Goal: Transaction & Acquisition: Purchase product/service

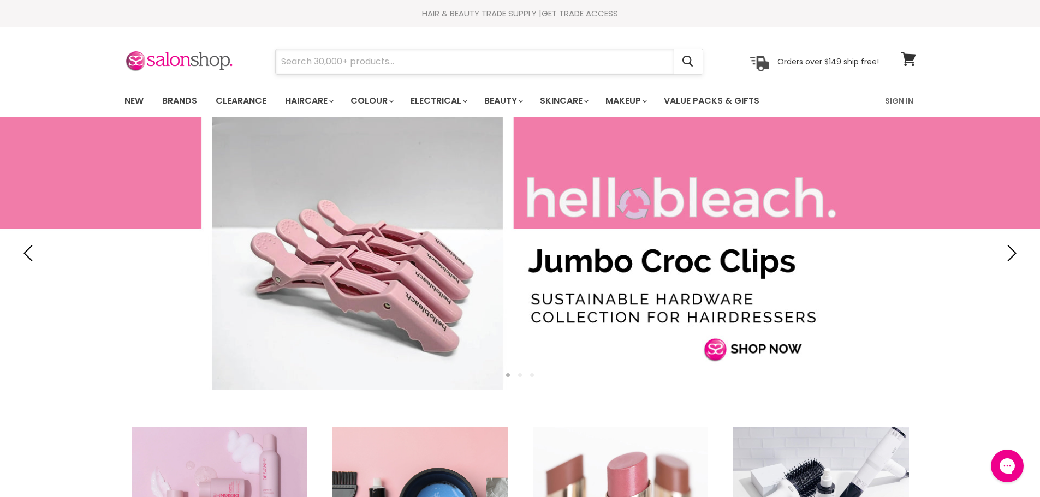
click at [307, 62] on input "Search" at bounding box center [475, 61] width 398 height 25
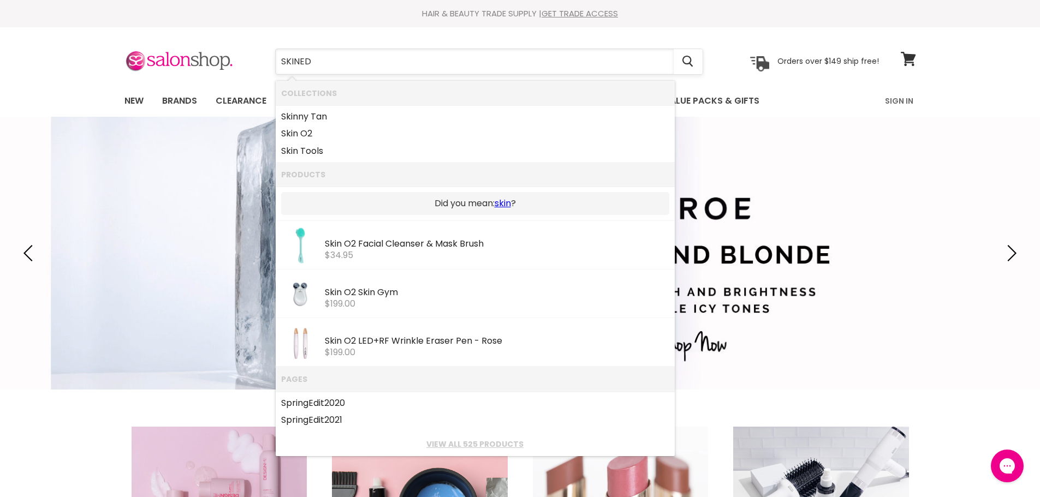
type input "SKINNED"
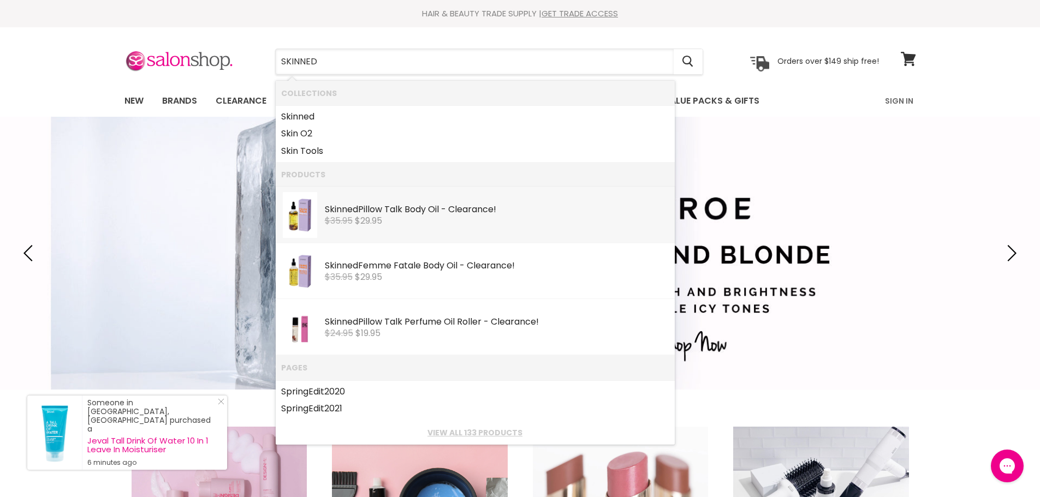
click at [487, 221] on div "$35.95 $29.95" at bounding box center [497, 221] width 344 height 10
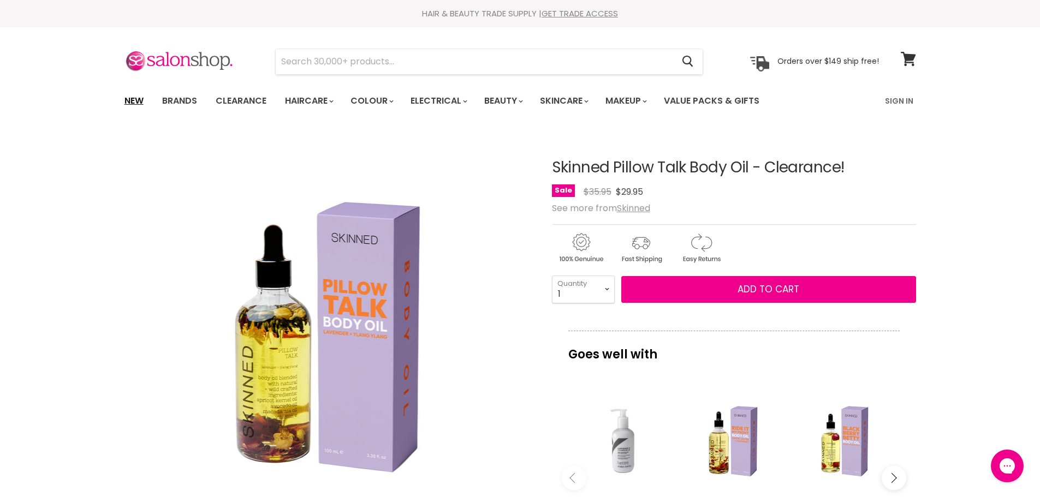
click at [130, 101] on link "New" at bounding box center [133, 101] width 35 height 23
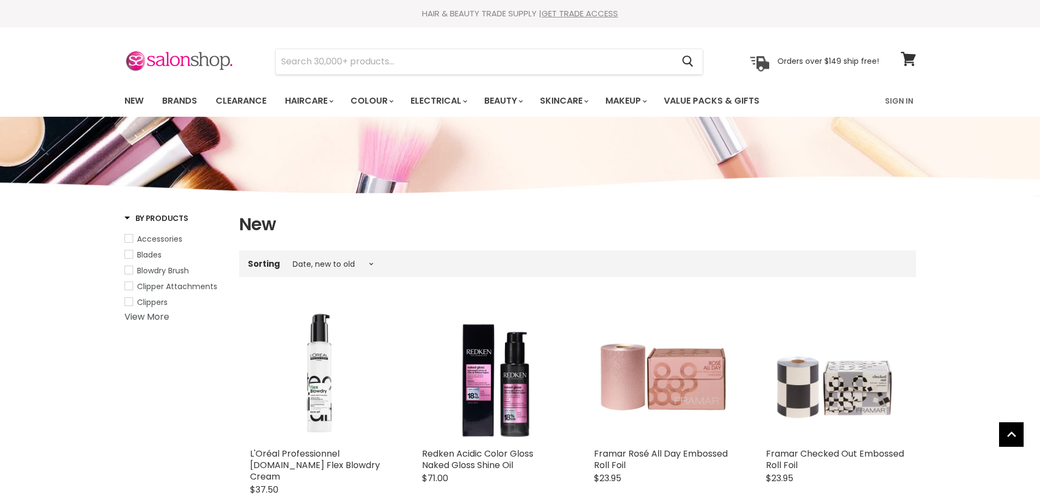
select select "created-descending"
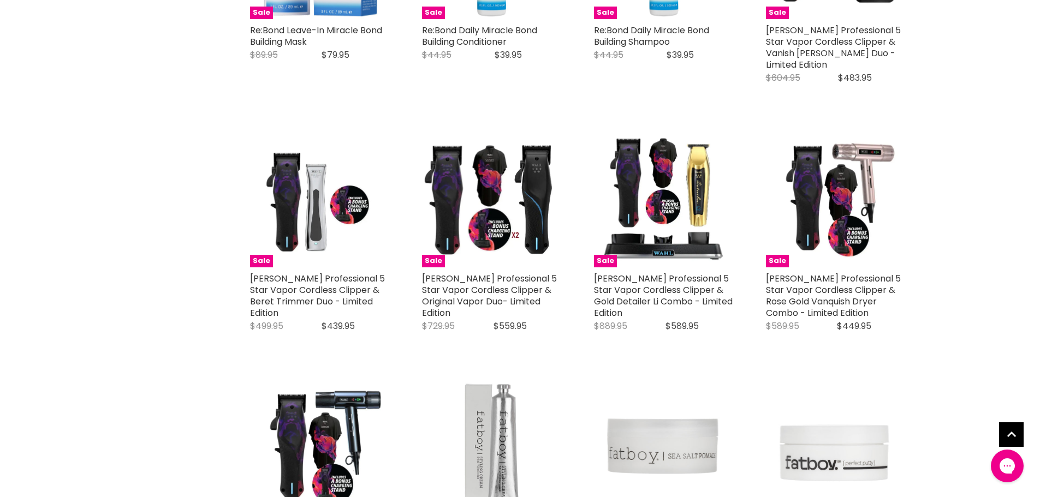
scroll to position [710, 0]
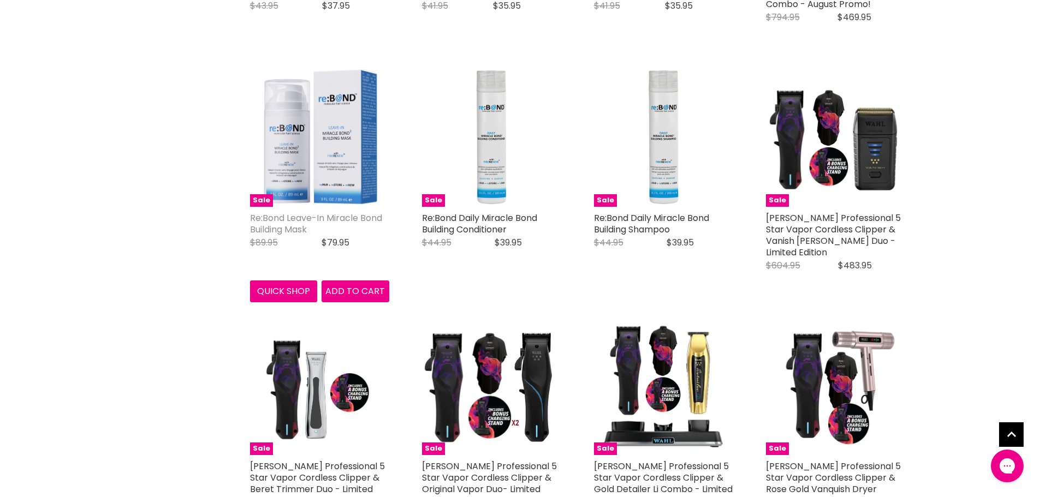
click at [327, 212] on link "Re:Bond Leave-In Miracle Bond Building Mask" at bounding box center [316, 224] width 132 height 24
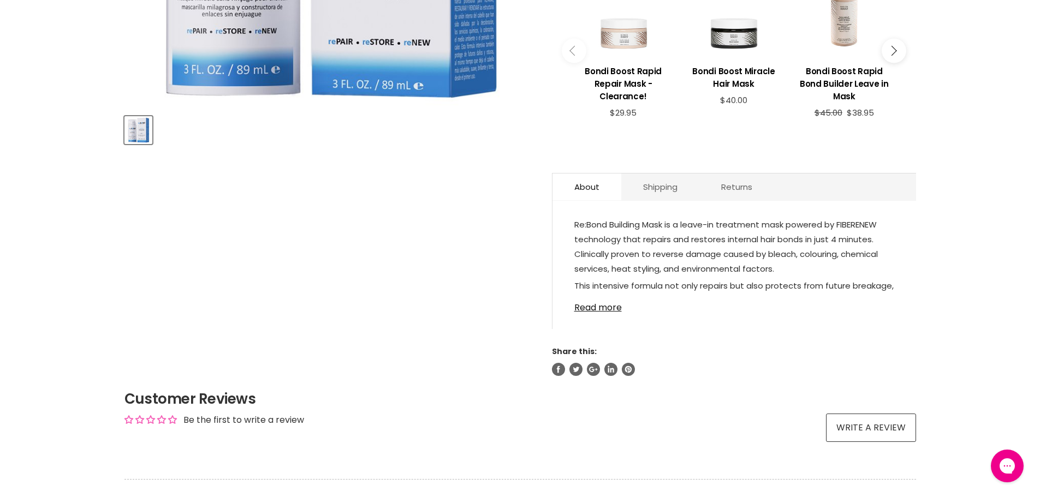
scroll to position [437, 0]
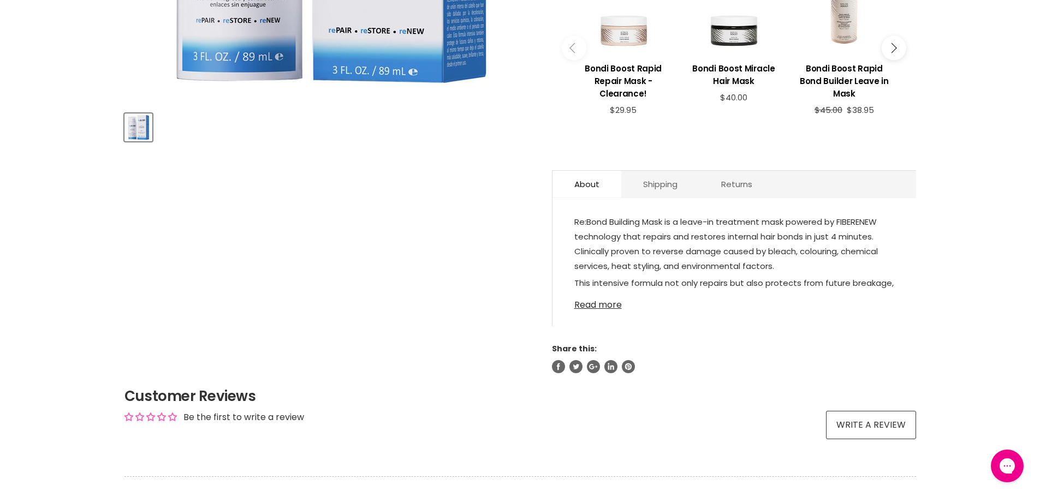
click at [597, 294] on link "Read more" at bounding box center [734, 302] width 320 height 16
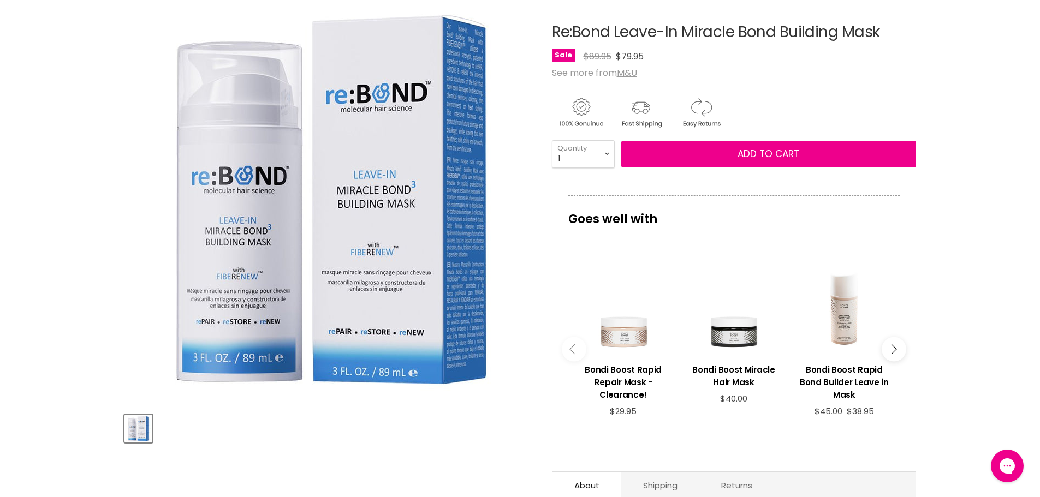
scroll to position [109, 0]
